Goal: Communication & Community: Share content

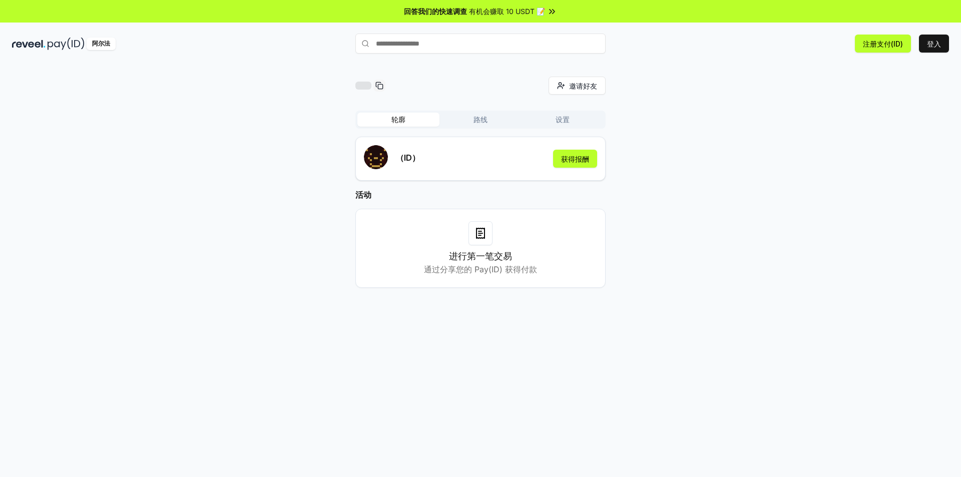
drag, startPoint x: 679, startPoint y: 115, endPoint x: 628, endPoint y: 32, distance: 97.7
click at [679, 112] on div "邀请好友 邀请 轮廓 路线 设置 （ID） 获得报酬 活动 进行第一笔交易 通过分享您的 Pay(ID) 获得付款" at bounding box center [480, 190] width 937 height 227
